Goal: Information Seeking & Learning: Find specific fact

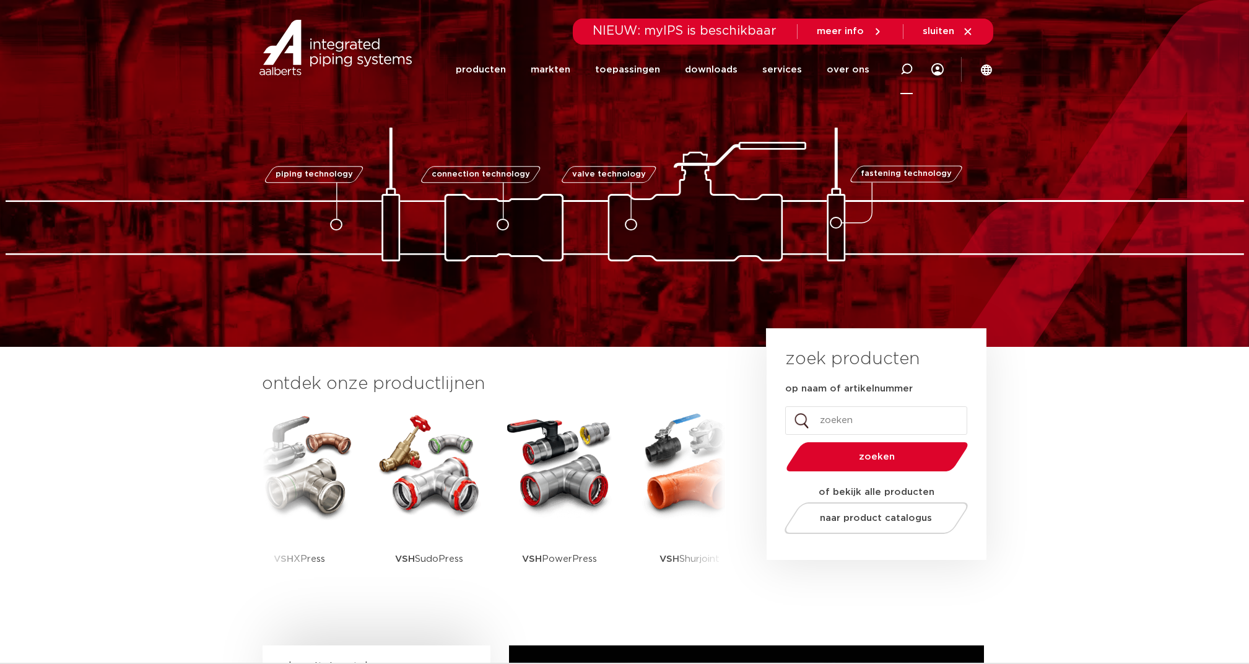
click at [903, 71] on icon at bounding box center [906, 69] width 15 height 15
click at [554, 67] on input "Zoeken" at bounding box center [727, 67] width 389 height 25
paste input "0892100"
type input "0892100"
click button "Zoeken" at bounding box center [0, 0] width 0 height 0
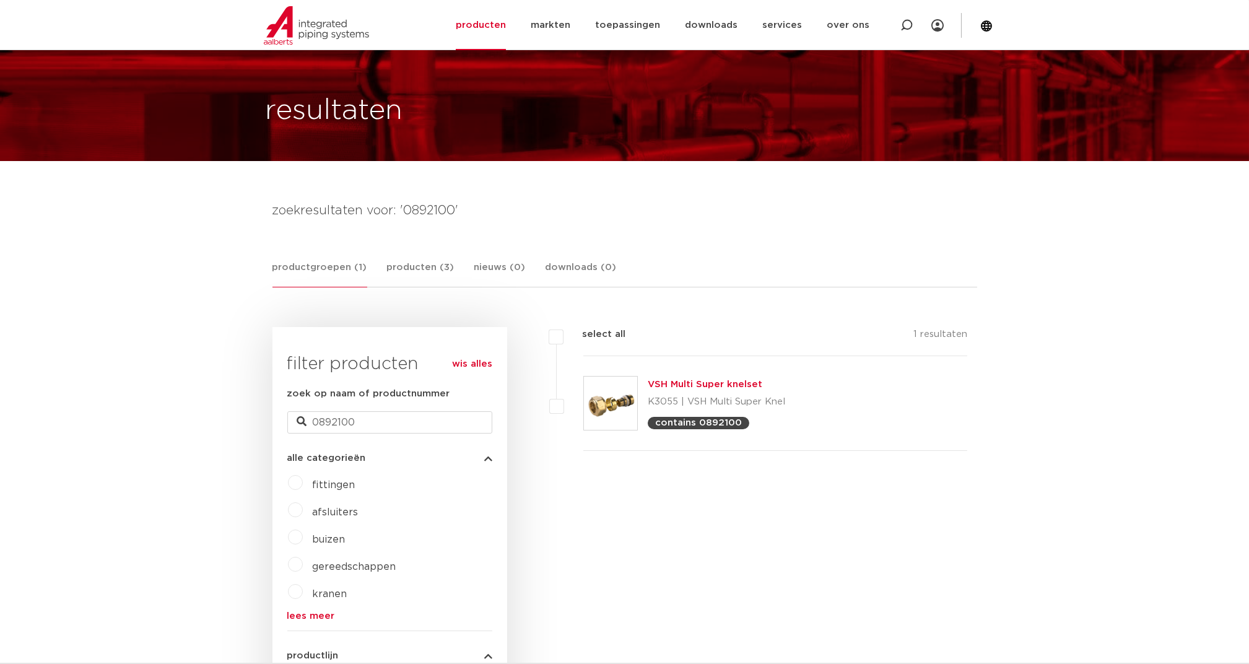
scroll to position [31, 0]
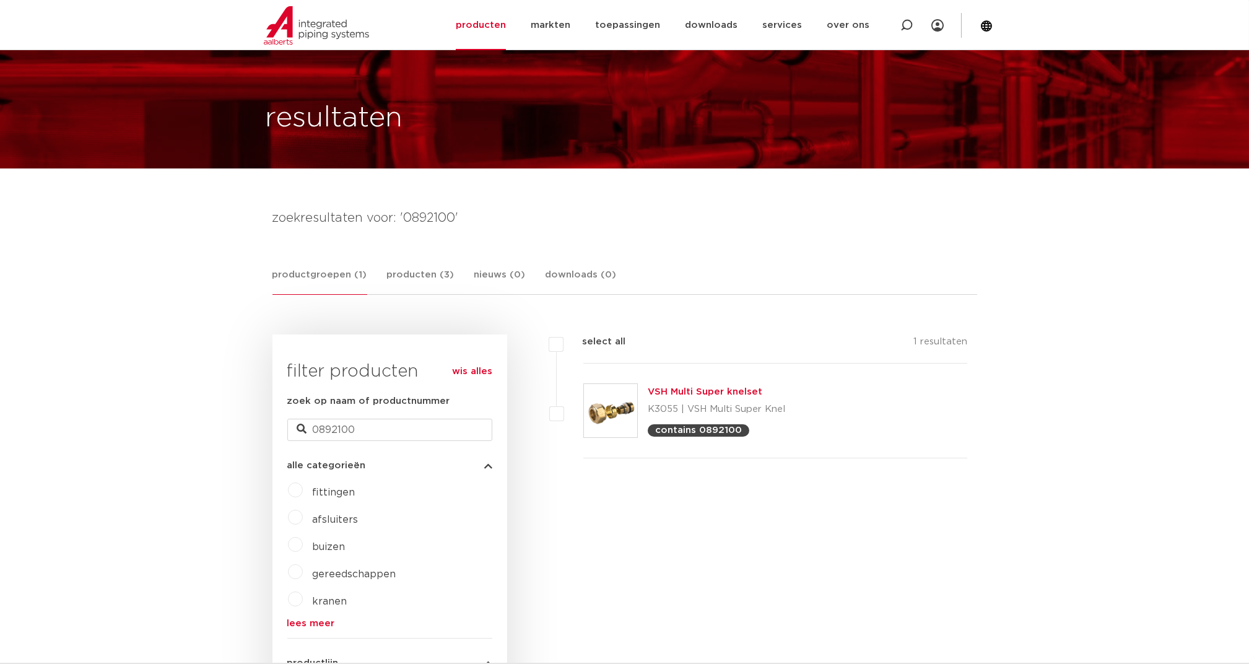
click at [687, 391] on link "VSH Multi Super knelset" at bounding box center [705, 391] width 115 height 9
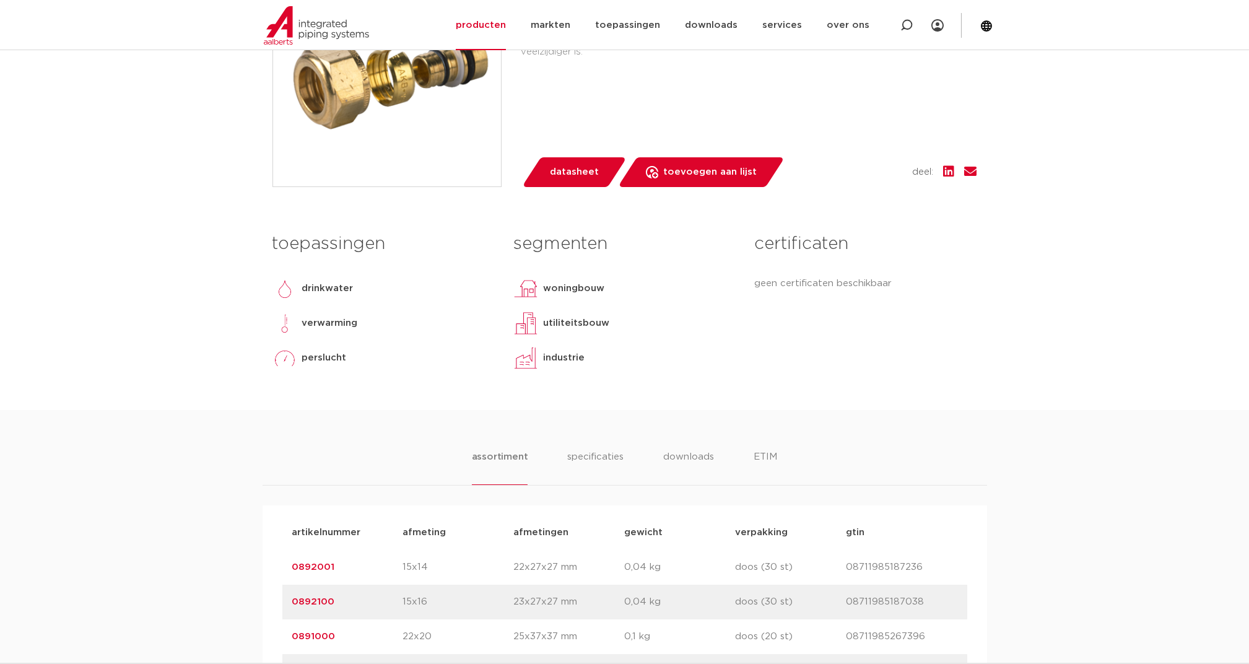
scroll to position [495, 0]
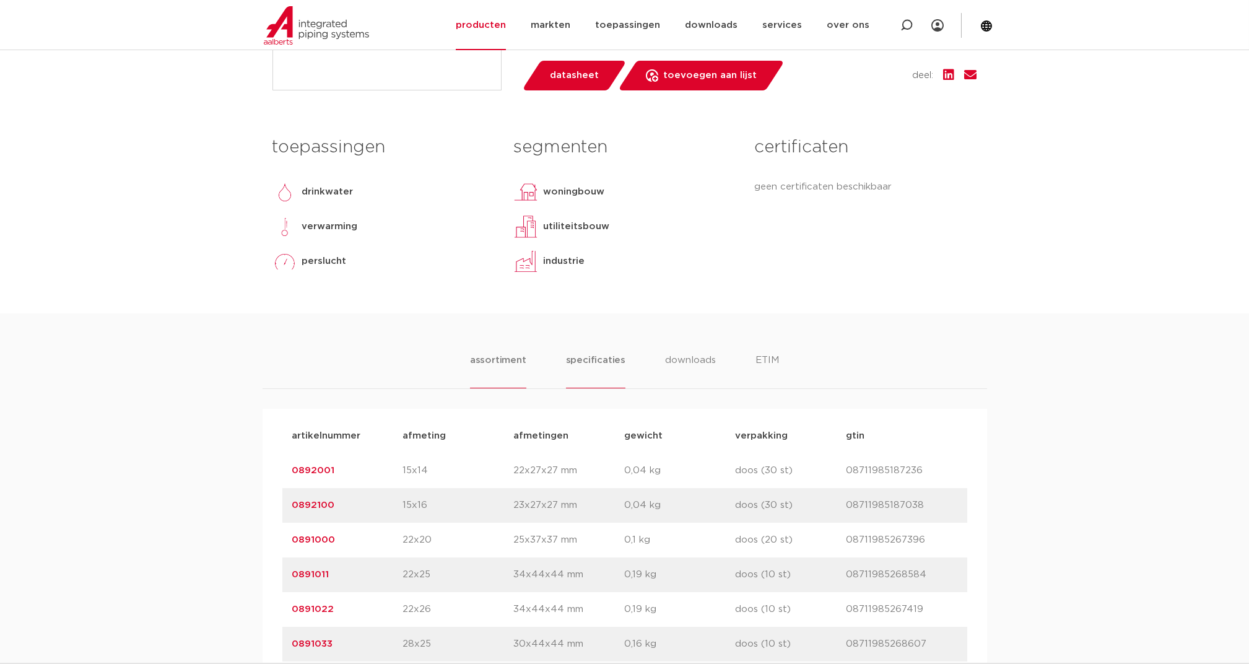
click at [582, 357] on li "specificaties" at bounding box center [595, 370] width 59 height 35
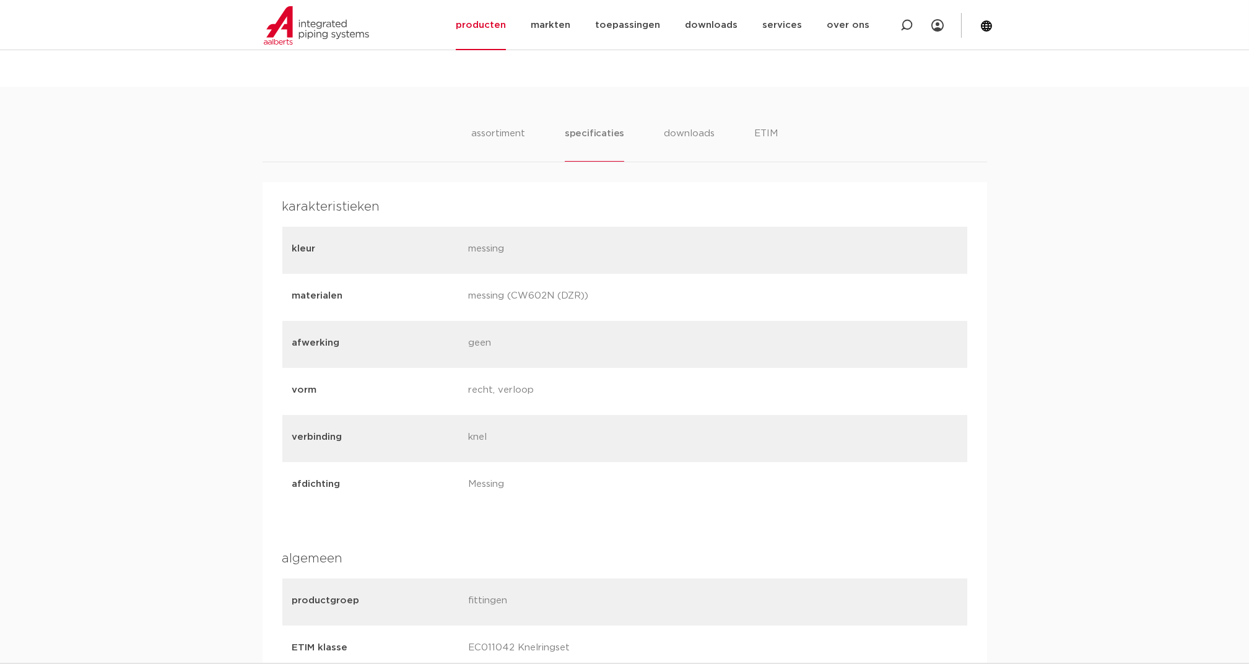
scroll to position [660, 0]
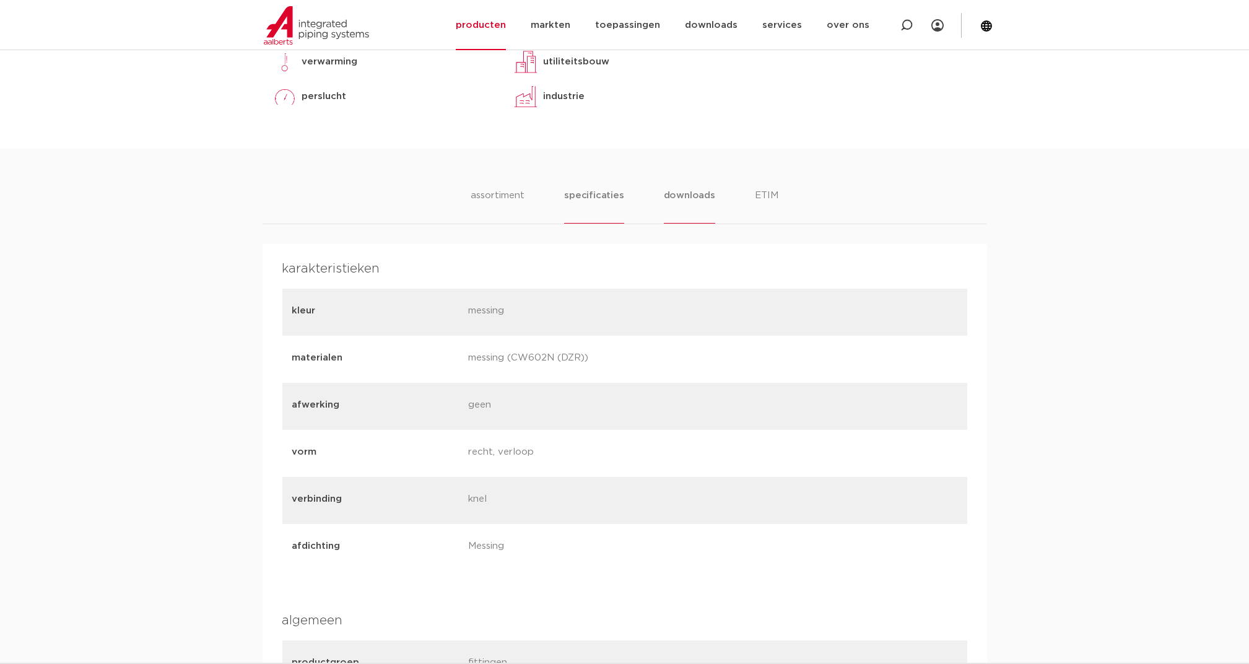
click at [682, 197] on li "downloads" at bounding box center [689, 205] width 51 height 35
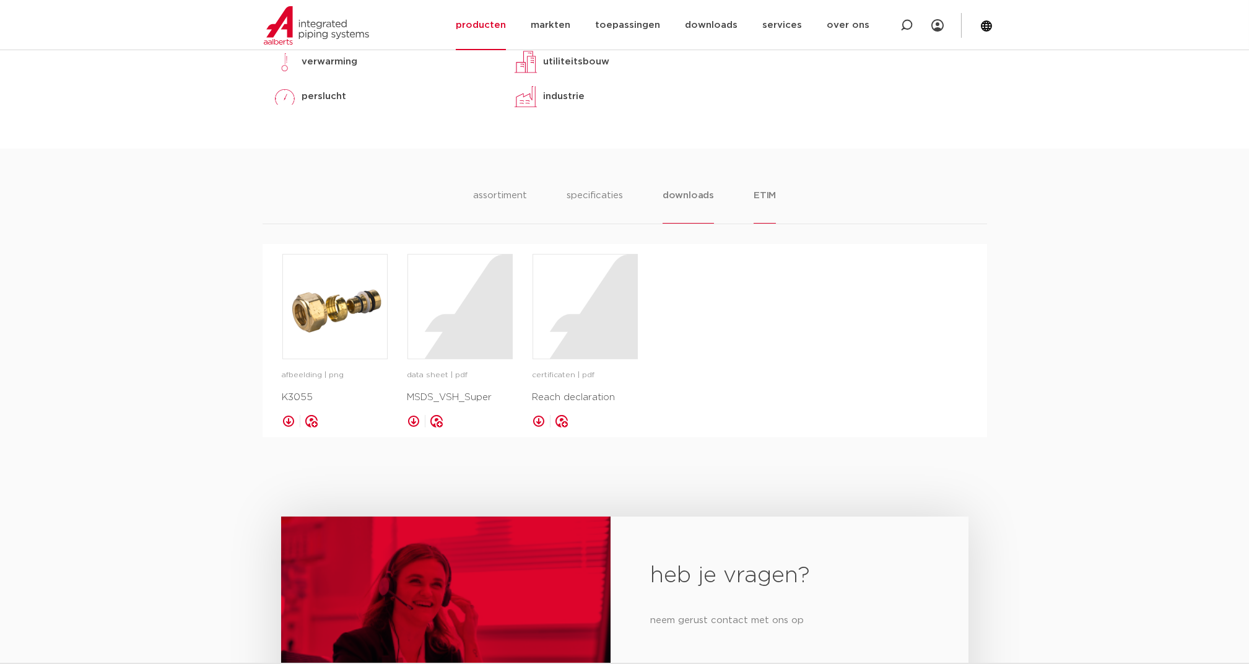
click at [774, 197] on li "ETIM" at bounding box center [765, 205] width 22 height 35
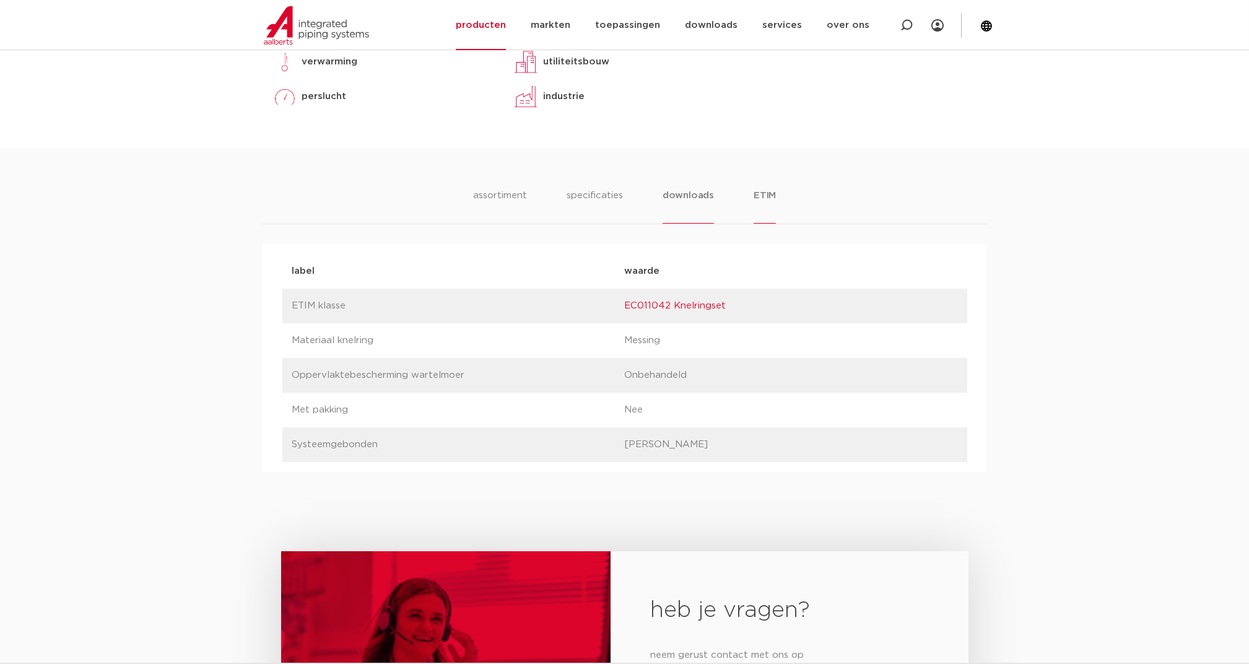
click at [698, 195] on li "downloads" at bounding box center [688, 205] width 51 height 35
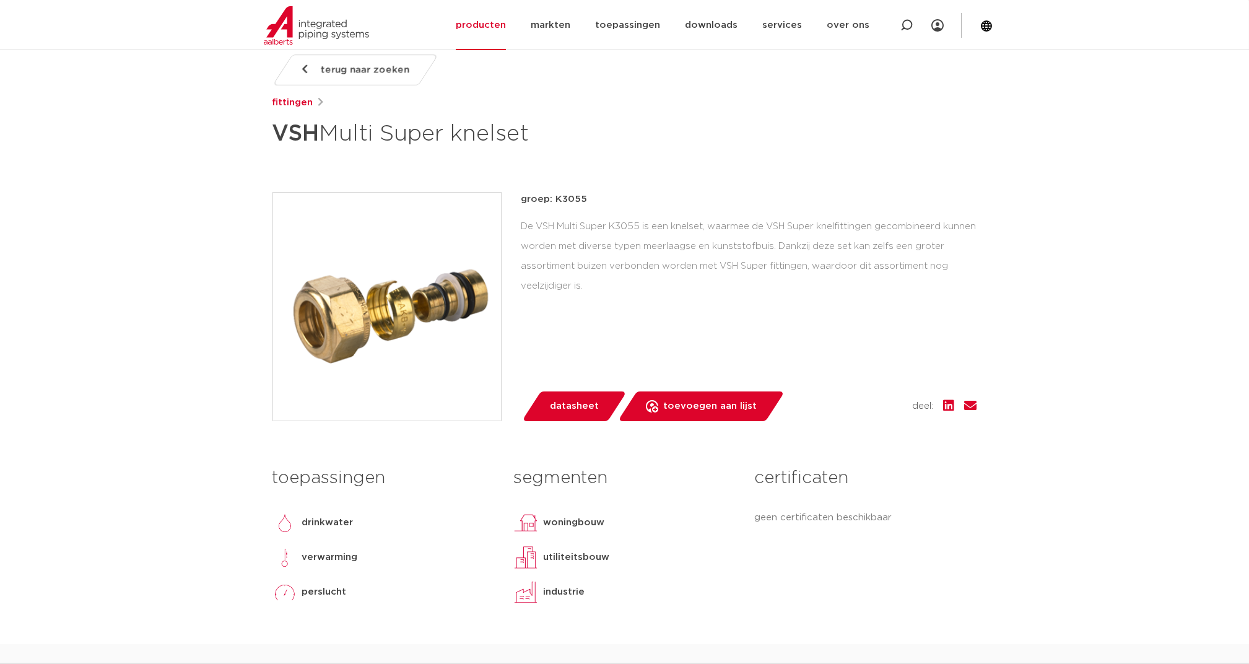
scroll to position [82, 0]
